Goal: Ask a question

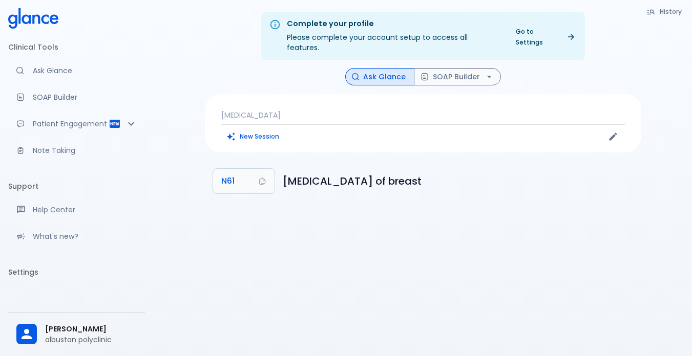
click at [259, 110] on p "[MEDICAL_DATA]" at bounding box center [422, 115] width 403 height 10
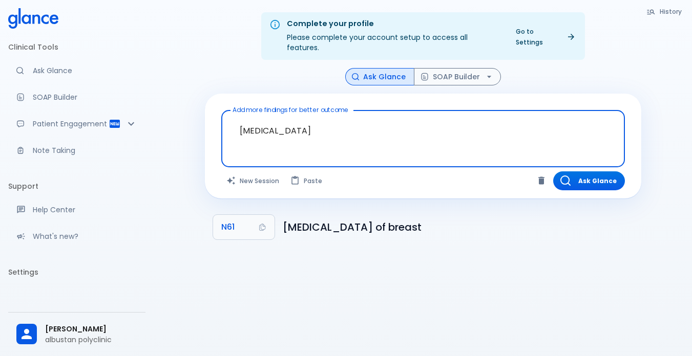
drag, startPoint x: 273, startPoint y: 119, endPoint x: 235, endPoint y: 124, distance: 38.7
click at [235, 124] on textarea "[MEDICAL_DATA]" at bounding box center [422, 131] width 389 height 32
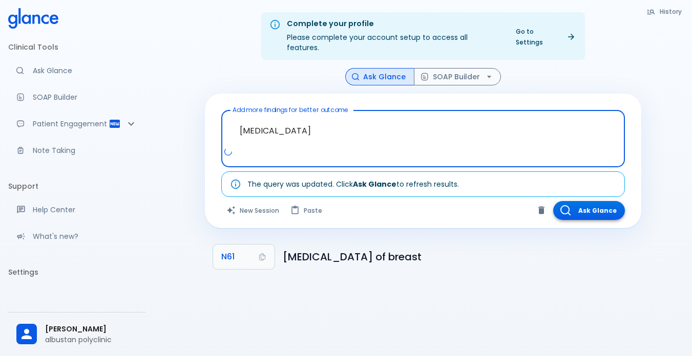
type textarea "[MEDICAL_DATA]"
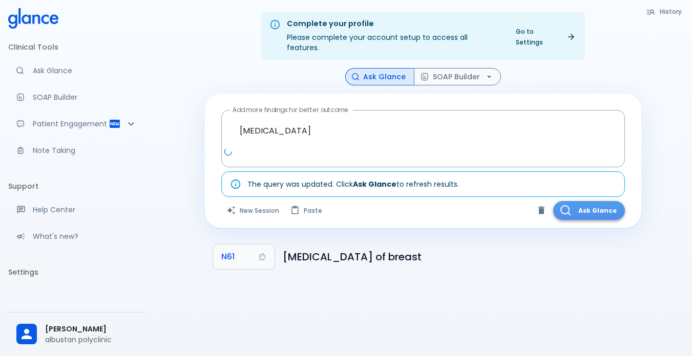
click at [574, 202] on button "Ask Glance" at bounding box center [589, 210] width 72 height 19
